Goal: Find specific page/section

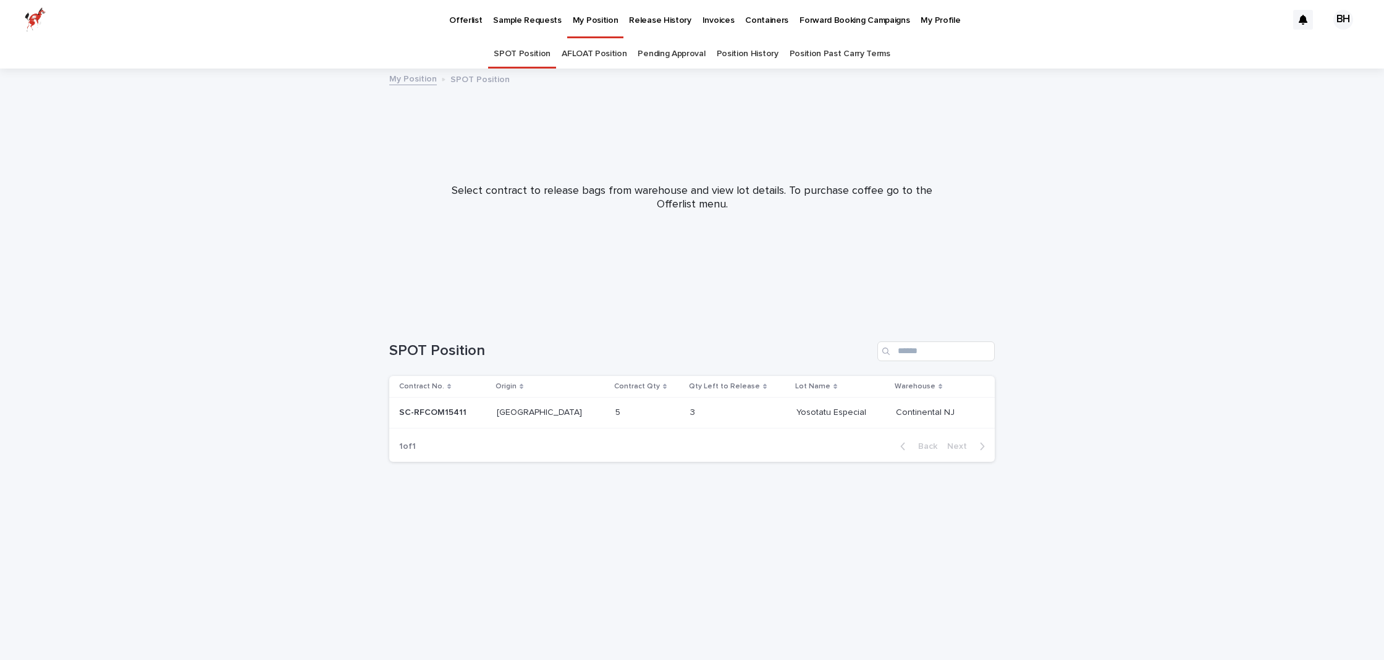
click at [449, 407] on p "SC-RFCOM15411" at bounding box center [434, 411] width 70 height 13
click at [598, 58] on link "AFLOAT Position" at bounding box center [594, 54] width 65 height 29
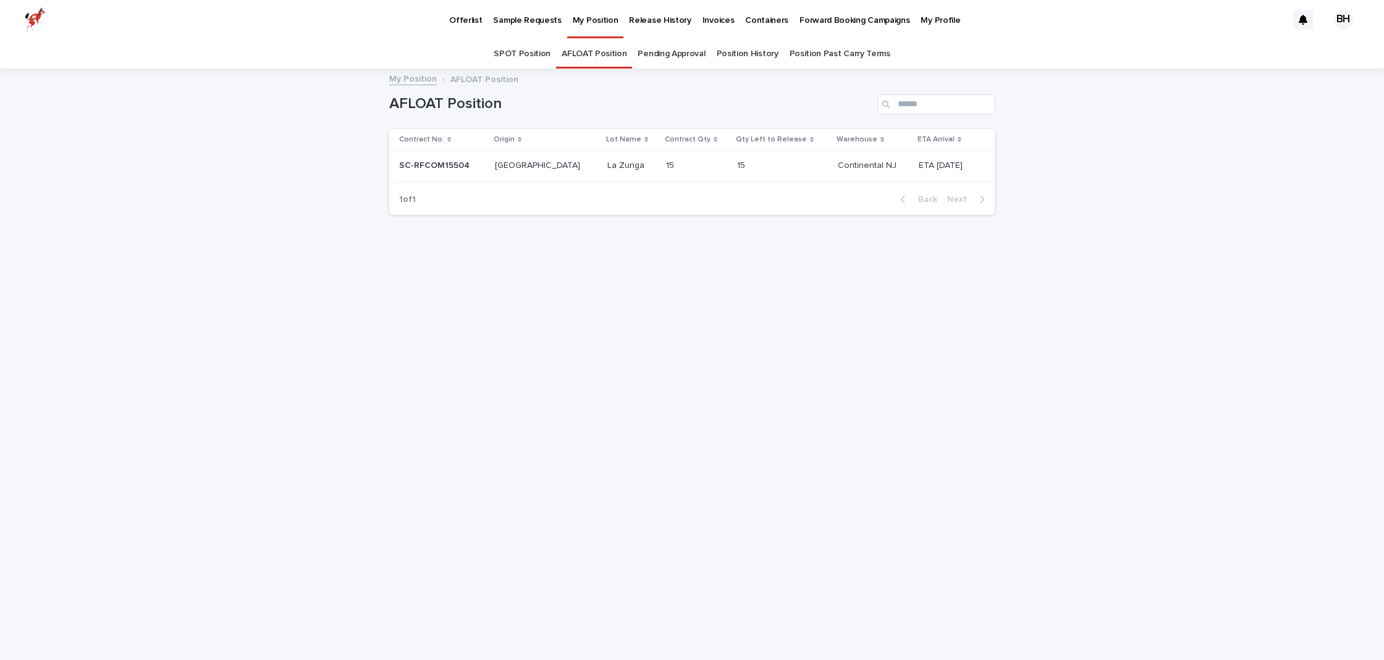
click at [534, 53] on link "SPOT Position" at bounding box center [522, 54] width 57 height 29
